Goal: Task Accomplishment & Management: Manage account settings

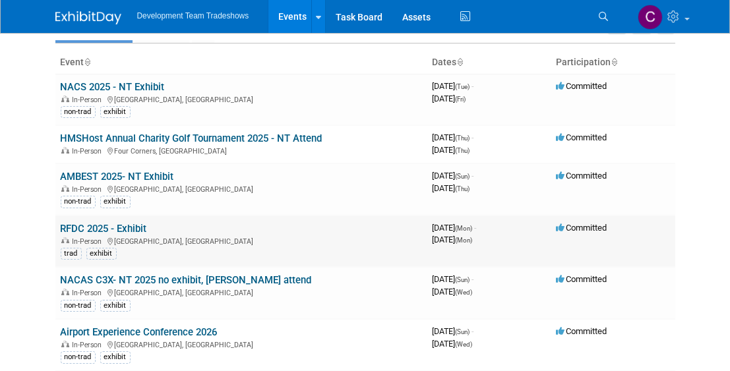
scroll to position [132, 0]
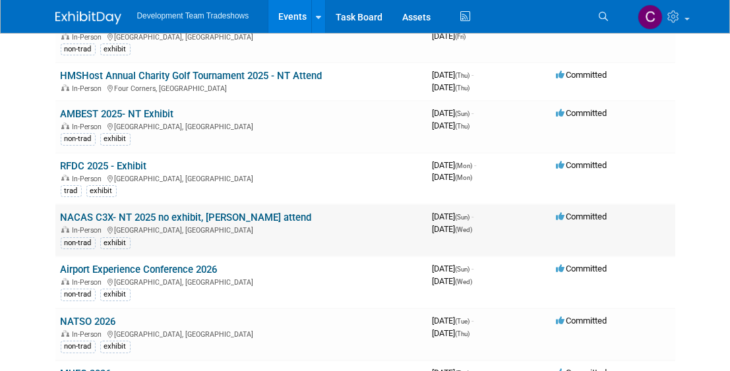
click at [113, 214] on link "NACAS C3X- NT 2025 no exhibit, [PERSON_NAME] attend" at bounding box center [186, 218] width 251 height 12
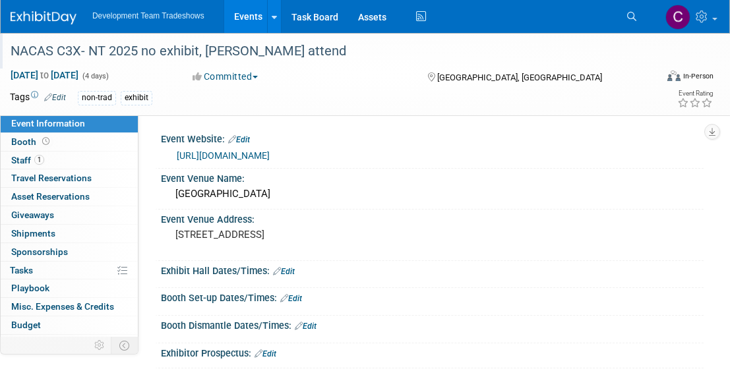
click at [269, 49] on div "NACAS C3X- NT 2025 no exhibit, [PERSON_NAME] attend" at bounding box center [325, 52] width 639 height 24
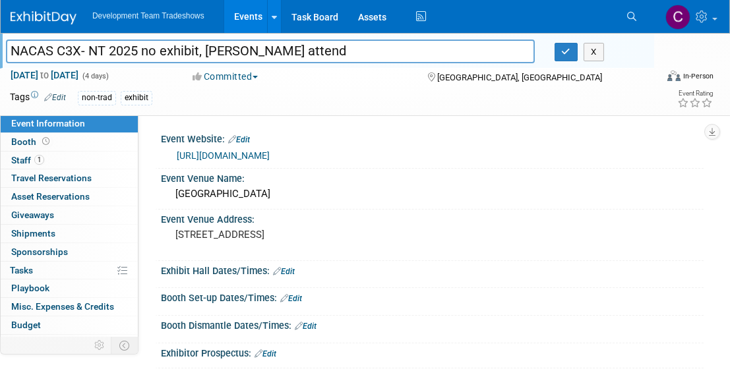
click at [329, 56] on input "NACAS C3X- NT 2025 no exhibit, [PERSON_NAME] attend" at bounding box center [270, 51] width 529 height 23
type input "NACAS C3X- NT 2025 no exhibit, [PERSON_NAME] attending"
click at [563, 53] on icon "button" at bounding box center [566, 52] width 9 height 9
